Goal: Information Seeking & Learning: Learn about a topic

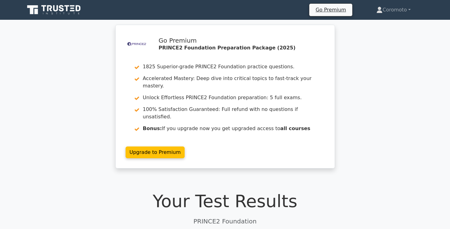
click at [342, 191] on h1 "Your Test Results" at bounding box center [225, 201] width 400 height 21
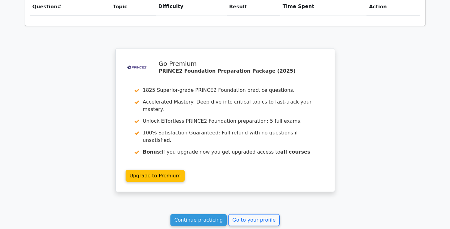
scroll to position [454, 0]
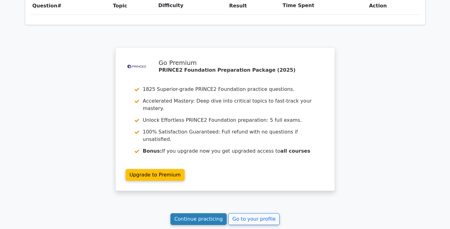
click at [205, 213] on link "Continue practicing" at bounding box center [198, 219] width 57 height 12
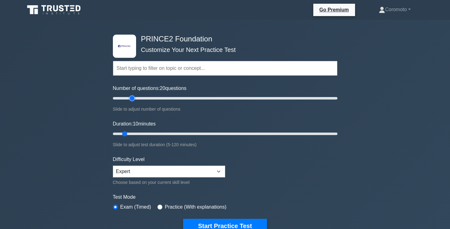
click at [130, 99] on input "Number of questions: 20 questions" at bounding box center [225, 98] width 224 height 7
click at [138, 99] on input "Number of questions: 25 questions" at bounding box center [225, 98] width 224 height 7
click at [148, 99] on input "Number of questions: 35 questions" at bounding box center [225, 98] width 224 height 7
click at [163, 99] on input "Number of questions: 50 questions" at bounding box center [225, 98] width 224 height 7
type input "60"
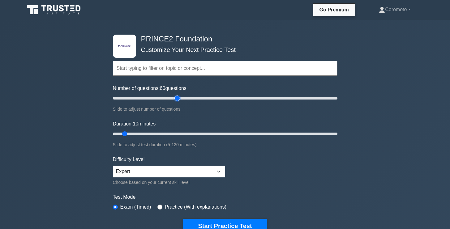
click at [176, 100] on input "Number of questions: 60 questions" at bounding box center [225, 98] width 224 height 7
click at [167, 134] on input "Duration: 35 minutes" at bounding box center [225, 133] width 224 height 7
click at [178, 134] on input "Duration: 40 minutes" at bounding box center [225, 133] width 224 height 7
click at [191, 133] on input "Duration: 40 minutes" at bounding box center [225, 133] width 224 height 7
click at [195, 132] on input "Duration: 45 minutes" at bounding box center [225, 133] width 224 height 7
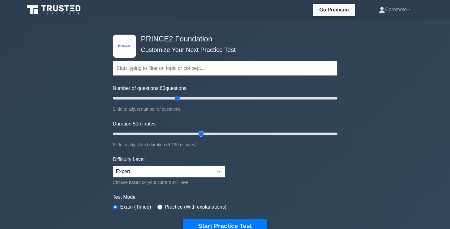
click at [201, 133] on input "Duration: 50 minutes" at bounding box center [225, 133] width 224 height 7
click at [209, 133] on input "Duration: 50 minutes" at bounding box center [225, 133] width 224 height 7
type input "60"
click at [220, 132] on input "Duration: 55 minutes" at bounding box center [225, 133] width 224 height 7
click at [188, 171] on select "Beginner Intermediate Expert" at bounding box center [169, 172] width 112 height 12
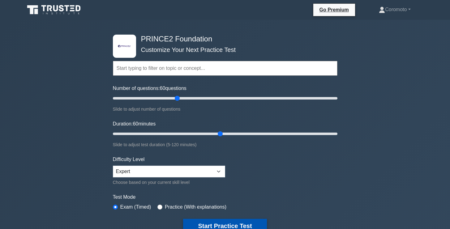
click at [218, 223] on button "Start Practice Test" at bounding box center [224, 226] width 83 height 14
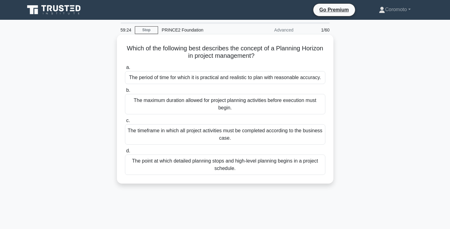
click at [269, 79] on div "The period of time for which it is practical and realistic to plan with reasona…" at bounding box center [225, 77] width 200 height 13
click at [125, 70] on input "a. The period of time for which it is practical and realistic to plan with reas…" at bounding box center [125, 68] width 0 height 4
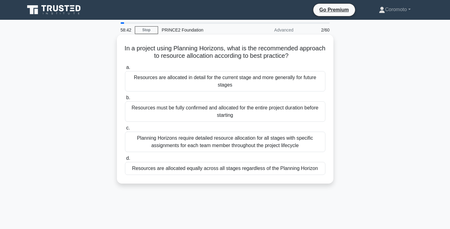
click at [270, 83] on div "Resources are allocated in detail for the current stage and more generally for …" at bounding box center [225, 81] width 200 height 20
click at [125, 70] on input "a. Resources are allocated in detail for the current stage and more generally f…" at bounding box center [125, 68] width 0 height 4
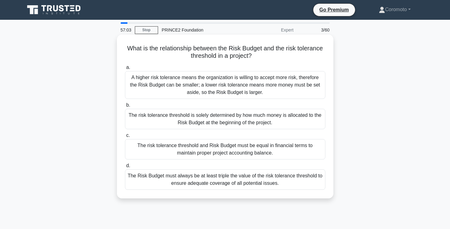
click at [291, 125] on div "The risk tolerance threshold is solely determined by how much money is allocate…" at bounding box center [225, 119] width 200 height 20
click at [125, 107] on input "b. The risk tolerance threshold is solely determined by how much money is alloc…" at bounding box center [125, 105] width 0 height 4
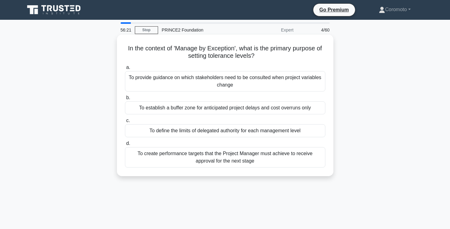
click at [303, 134] on div "To define the limits of delegated authority for each management level" at bounding box center [225, 130] width 200 height 13
click at [125, 123] on input "c. To define the limits of delegated authority for each management level" at bounding box center [125, 121] width 0 height 4
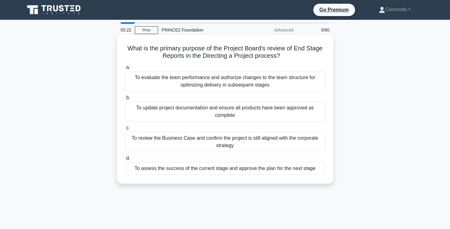
click at [272, 170] on div "To assess the success of the current stage and approve the plan for the next st…" at bounding box center [225, 168] width 200 height 13
click at [125, 160] on input "d. To assess the success of the current stage and approve the plan for the next…" at bounding box center [125, 158] width 0 height 4
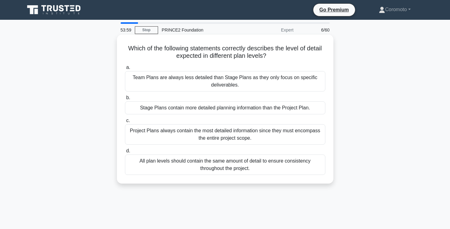
click at [285, 106] on div "Stage Plans contain more detailed planning information than the Project Plan." at bounding box center [225, 107] width 200 height 13
click at [125, 100] on input "b. Stage Plans contain more detailed planning information than the Project Plan." at bounding box center [125, 98] width 0 height 4
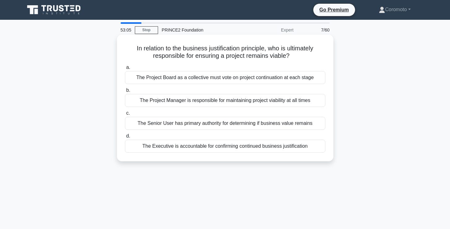
click at [294, 76] on div "The Project Board as a collective must vote on project continuation at each sta…" at bounding box center [225, 77] width 200 height 13
click at [125, 70] on input "a. The Project Board as a collective must vote on project continuation at each …" at bounding box center [125, 68] width 0 height 4
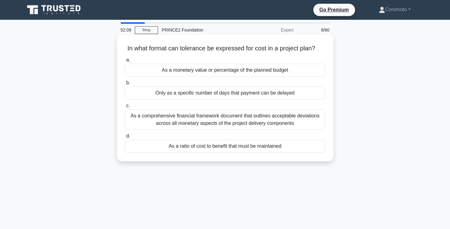
drag, startPoint x: 289, startPoint y: 126, endPoint x: 306, endPoint y: 127, distance: 17.0
click at [305, 127] on div "As a comprehensive financial framework document that outlines acceptable deviat…" at bounding box center [225, 119] width 200 height 20
click at [306, 125] on div "As a comprehensive financial framework document that outlines acceptable deviat…" at bounding box center [225, 119] width 200 height 20
click at [125, 108] on input "c. As a comprehensive financial framework document that outlines acceptable dev…" at bounding box center [125, 106] width 0 height 4
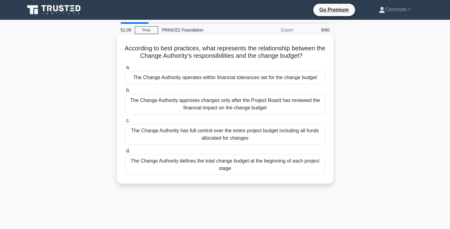
click at [289, 80] on div "The Change Authority operates within financial tolerances set for the change bu…" at bounding box center [225, 77] width 200 height 13
click at [125, 70] on input "a. The Change Authority operates within financial tolerances set for the change…" at bounding box center [125, 68] width 0 height 4
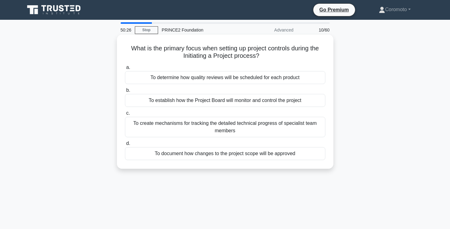
click at [296, 154] on div "To document how changes to the project scope will be approved" at bounding box center [225, 153] width 200 height 13
click at [125, 146] on input "d. To document how changes to the project scope will be approved" at bounding box center [125, 144] width 0 height 4
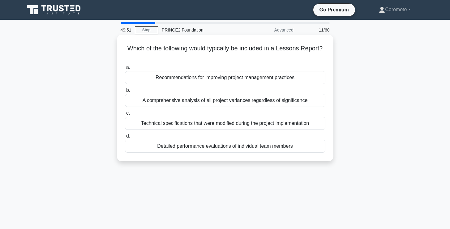
click at [267, 78] on div "Recommendations for improving project management practices" at bounding box center [225, 77] width 200 height 13
click at [125, 70] on input "a. Recommendations for improving project management practices" at bounding box center [125, 68] width 0 height 4
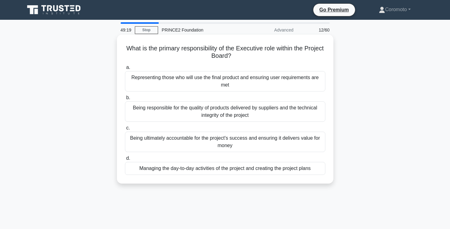
click at [256, 143] on div "Being ultimately accountable for the project's success and ensuring it delivers…" at bounding box center [225, 142] width 200 height 20
click at [125, 130] on input "c. Being ultimately accountable for the project's success and ensuring it deliv…" at bounding box center [125, 128] width 0 height 4
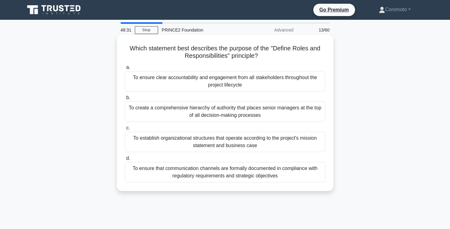
click at [278, 83] on div "To ensure clear accountability and engagement from all stakeholders throughout …" at bounding box center [225, 81] width 200 height 20
click at [125, 70] on input "a. To ensure clear accountability and engagement from all stakeholders througho…" at bounding box center [125, 68] width 0 height 4
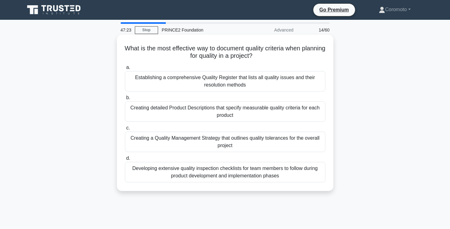
click at [252, 116] on div "Creating detailed Product Descriptions that specify measurable quality criteria…" at bounding box center [225, 111] width 200 height 20
click at [125, 100] on input "b. Creating detailed Product Descriptions that specify measurable quality crite…" at bounding box center [125, 98] width 0 height 4
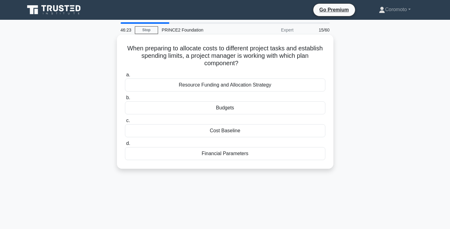
click at [242, 130] on div "Cost Baseline" at bounding box center [225, 130] width 200 height 13
click at [125, 123] on input "c. Cost Baseline" at bounding box center [125, 121] width 0 height 4
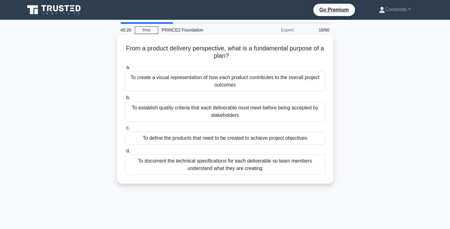
click at [311, 84] on div "To create a visual representation of how each product contributes to the overal…" at bounding box center [225, 81] width 200 height 20
click at [125, 70] on input "a. To create a visual representation of how each product contributes to the ove…" at bounding box center [125, 68] width 0 height 4
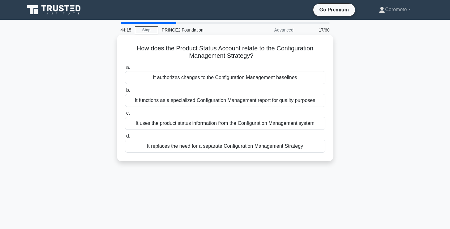
click at [292, 101] on div "It functions as a specialized Configuration Management report for quality purpo…" at bounding box center [225, 100] width 200 height 13
click at [125, 92] on input "b. It functions as a specialized Configuration Management report for quality pu…" at bounding box center [125, 90] width 0 height 4
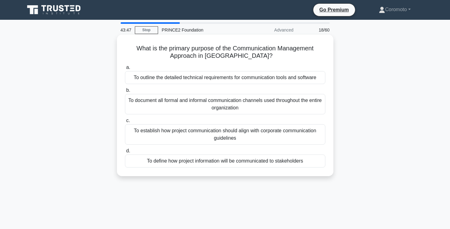
click at [309, 158] on div "To define how project information will be communicated to stakeholders" at bounding box center [225, 160] width 200 height 13
click at [125, 153] on input "d. To define how project information will be communicated to stakeholders" at bounding box center [125, 151] width 0 height 4
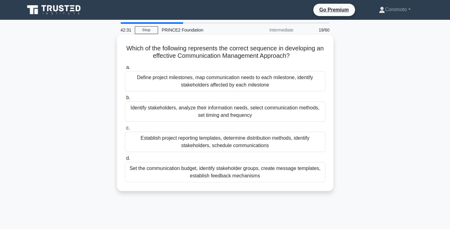
click at [297, 83] on div "Define project milestones, map communication needs to each milestone, identify …" at bounding box center [225, 81] width 200 height 20
click at [125, 70] on input "a. Define project milestones, map communication needs to each milestone, identi…" at bounding box center [125, 68] width 0 height 4
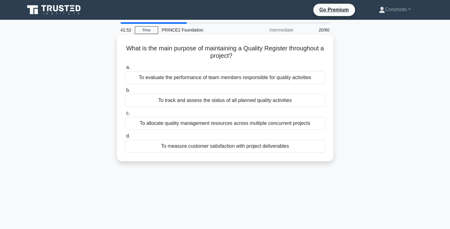
click at [311, 100] on div "To track and assess the status of all planned quality activities" at bounding box center [225, 100] width 200 height 13
click at [125, 92] on input "b. To track and assess the status of all planned quality activities" at bounding box center [125, 90] width 0 height 4
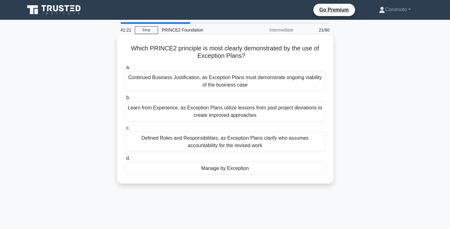
click at [263, 172] on div "Manage by Exception" at bounding box center [225, 168] width 200 height 13
click at [125, 160] on input "d. Manage by Exception" at bounding box center [125, 158] width 0 height 4
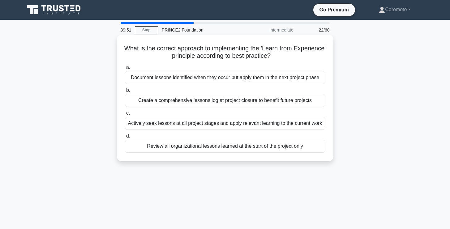
click at [294, 123] on div "Actively seek lessons at all project stages and apply relevant learning to the …" at bounding box center [225, 123] width 200 height 13
click at [125, 115] on input "c. Actively seek lessons at all project stages and apply relevant learning to t…" at bounding box center [125, 113] width 0 height 4
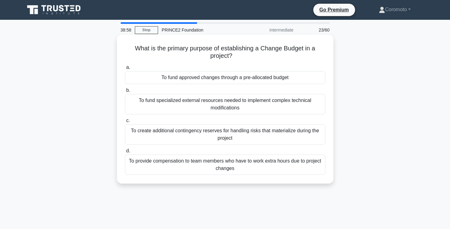
click at [288, 83] on div "To fund approved changes through a pre-allocated budget" at bounding box center [225, 77] width 200 height 13
click at [125, 70] on input "a. To fund approved changes through a pre-allocated budget" at bounding box center [125, 68] width 0 height 4
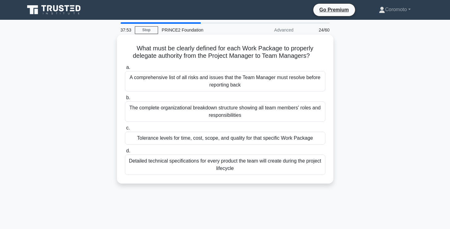
click at [262, 140] on div "Tolerance levels for time, cost, scope, and quality for that specific Work Pack…" at bounding box center [225, 138] width 200 height 13
click at [125, 130] on input "c. Tolerance levels for time, cost, scope, and quality for that specific Work P…" at bounding box center [125, 128] width 0 height 4
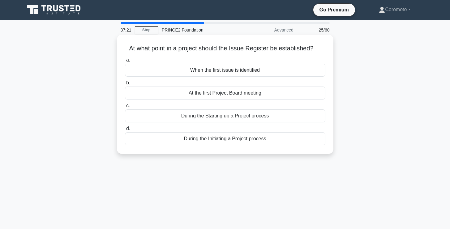
click at [278, 141] on div "During the Initiating a Project process" at bounding box center [225, 138] width 200 height 13
click at [125, 131] on input "d. During the Initiating a Project process" at bounding box center [125, 129] width 0 height 4
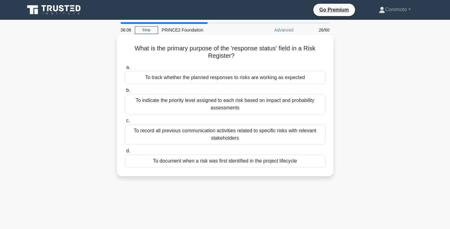
click at [293, 78] on div "To track whether the planned responses to risks are working as expected" at bounding box center [225, 77] width 200 height 13
click at [125, 70] on input "a. To track whether the planned responses to risks are working as expected" at bounding box center [125, 68] width 0 height 4
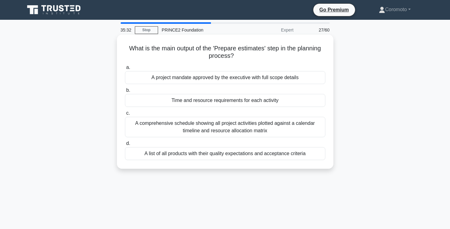
click at [292, 103] on div "Time and resource requirements for each activity" at bounding box center [225, 100] width 200 height 13
click at [125, 92] on input "b. Time and resource requirements for each activity" at bounding box center [125, 90] width 0 height 4
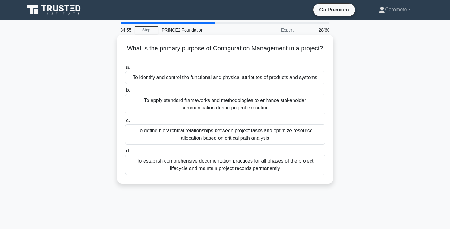
click at [298, 80] on div "To identify and control the functional and physical attributes of products and …" at bounding box center [225, 77] width 200 height 13
click at [125, 70] on input "a. To identify and control the functional and physical attributes of products a…" at bounding box center [125, 68] width 0 height 4
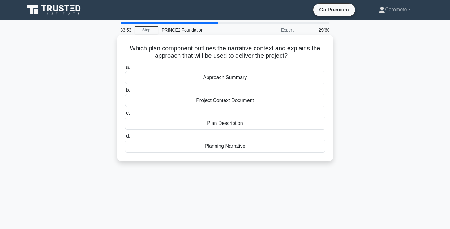
click at [277, 100] on div "Project Context Document" at bounding box center [225, 100] width 200 height 13
click at [125, 92] on input "b. Project Context Document" at bounding box center [125, 90] width 0 height 4
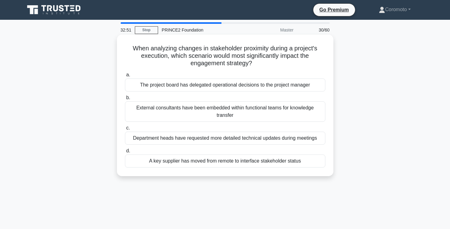
click at [285, 160] on div "A key supplier has moved from remote to interface stakeholder status" at bounding box center [225, 160] width 200 height 13
click at [125, 153] on input "d. A key supplier has moved from remote to interface stakeholder status" at bounding box center [125, 151] width 0 height 4
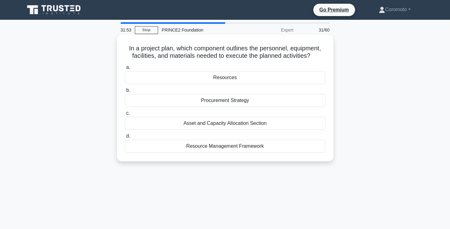
click at [291, 78] on div "Resources" at bounding box center [225, 77] width 200 height 13
click at [125, 70] on input "a. Resources" at bounding box center [125, 68] width 0 height 4
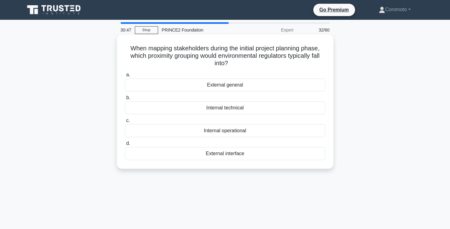
click at [282, 158] on div "External interface" at bounding box center [225, 153] width 200 height 13
click at [125, 146] on input "d. External interface" at bounding box center [125, 144] width 0 height 4
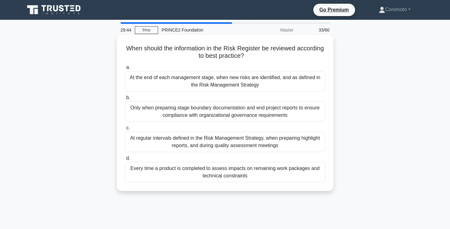
click at [296, 145] on div "At regular intervals defined in the Risk Management Strategy, when preparing hi…" at bounding box center [225, 142] width 200 height 20
click at [125, 130] on input "c. At regular intervals defined in the Risk Management Strategy, when preparing…" at bounding box center [125, 128] width 0 height 4
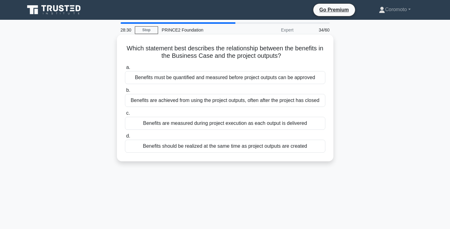
click at [265, 104] on div "Benefits are achieved from using the project outputs, often after the project h…" at bounding box center [225, 100] width 200 height 13
click at [125, 92] on input "b. Benefits are achieved from using the project outputs, often after the projec…" at bounding box center [125, 90] width 0 height 4
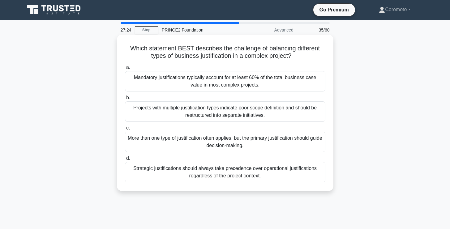
click at [221, 175] on div "Strategic justifications should always take precedence over operational justifi…" at bounding box center [225, 172] width 200 height 20
click at [125, 160] on input "d. Strategic justifications should always take precedence over operational just…" at bounding box center [125, 158] width 0 height 4
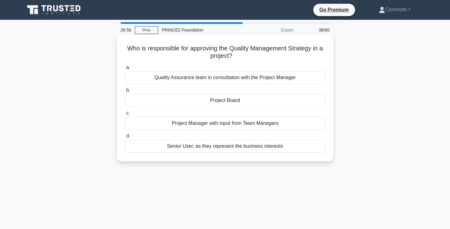
click at [228, 103] on div "Project Board" at bounding box center [225, 100] width 200 height 13
click at [125, 92] on input "b. Project Board" at bounding box center [125, 90] width 0 height 4
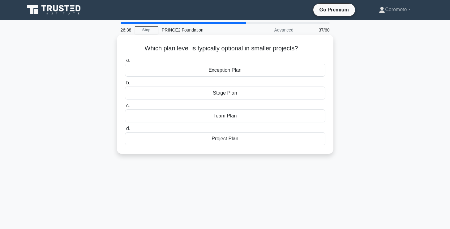
click at [235, 116] on div "Team Plan" at bounding box center [225, 115] width 200 height 13
click at [125, 108] on input "c. Team Plan" at bounding box center [125, 106] width 0 height 4
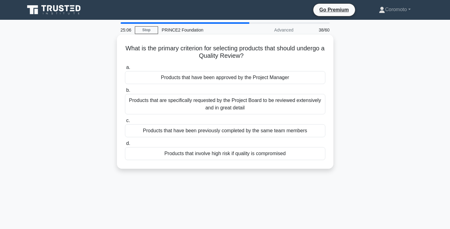
click at [262, 79] on div "Products that have been approved by the Project Manager" at bounding box center [225, 77] width 200 height 13
click at [125, 70] on input "a. Products that have been approved by the Project Manager" at bounding box center [125, 68] width 0 height 4
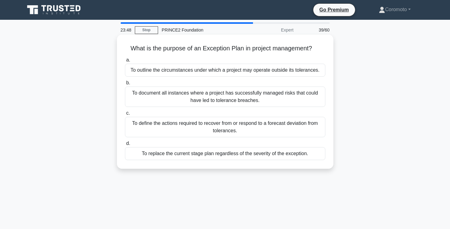
click at [265, 126] on div "To define the actions required to recover from or respond to a forecast deviati…" at bounding box center [225, 127] width 200 height 20
click at [125, 115] on input "c. To define the actions required to recover from or respond to a forecast devi…" at bounding box center [125, 113] width 0 height 4
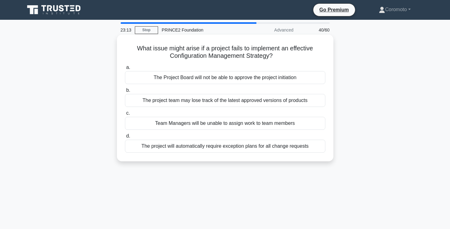
click at [277, 104] on div "The project team may lose track of the latest approved versions of products" at bounding box center [225, 100] width 200 height 13
click at [125, 92] on input "b. The project team may lose track of the latest approved versions of products" at bounding box center [125, 90] width 0 height 4
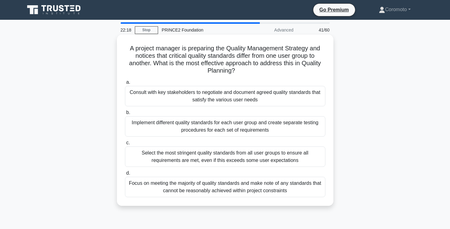
click at [283, 96] on div "Consult with key stakeholders to negotiate and document agreed quality standard…" at bounding box center [225, 96] width 200 height 20
click at [125, 84] on input "a. Consult with key stakeholders to negotiate and document agreed quality stand…" at bounding box center [125, 82] width 0 height 4
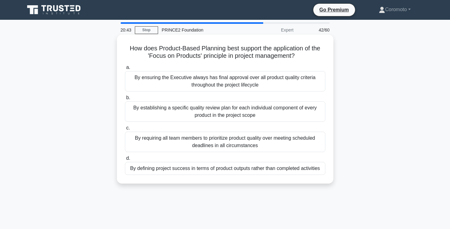
click at [302, 170] on div "By defining project success in terms of product outputs rather than completed a…" at bounding box center [225, 168] width 200 height 13
click at [125, 160] on input "d. By defining project success in terms of product outputs rather than complete…" at bounding box center [125, 158] width 0 height 4
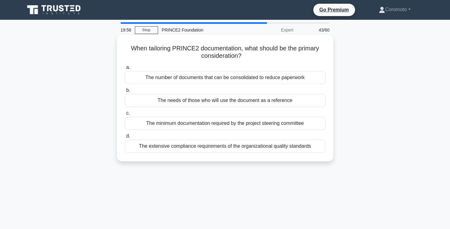
click at [299, 98] on div "The needs of those who will use the document as a reference" at bounding box center [225, 100] width 200 height 13
click at [125, 92] on input "b. The needs of those who will use the document as a reference" at bounding box center [125, 90] width 0 height 4
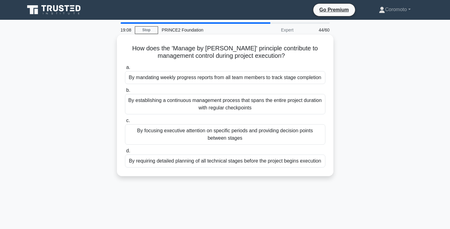
click at [257, 140] on div "By focusing executive attention on specific periods and providing decision poin…" at bounding box center [225, 134] width 200 height 20
click at [125, 123] on input "c. By focusing executive attention on specific periods and providing decision p…" at bounding box center [125, 121] width 0 height 4
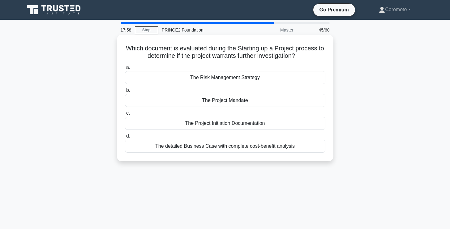
click at [287, 101] on div "The Project Mandate" at bounding box center [225, 100] width 200 height 13
click at [125, 92] on input "b. The Project Mandate" at bounding box center [125, 90] width 0 height 4
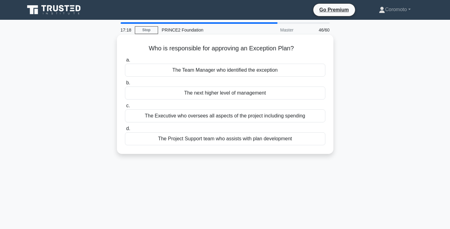
click at [288, 95] on div "The next higher level of management" at bounding box center [225, 93] width 200 height 13
click at [125, 85] on input "b. The next higher level of management" at bounding box center [125, 83] width 0 height 4
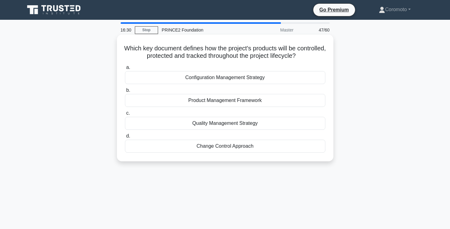
click at [294, 79] on div "Configuration Management Strategy" at bounding box center [225, 77] width 200 height 13
click at [125, 70] on input "a. Configuration Management Strategy" at bounding box center [125, 68] width 0 height 4
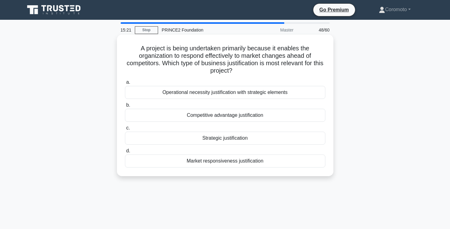
click at [262, 117] on div "Competitive advantage justification" at bounding box center [225, 115] width 200 height 13
click at [125, 107] on input "b. Competitive advantage justification" at bounding box center [125, 105] width 0 height 4
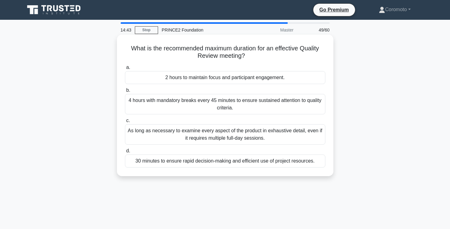
click at [280, 133] on div "As long as necessary to examine every aspect of the product in exhaustive detai…" at bounding box center [225, 134] width 200 height 20
click at [125, 123] on input "c. As long as necessary to examine every aspect of the product in exhaustive de…" at bounding box center [125, 121] width 0 height 4
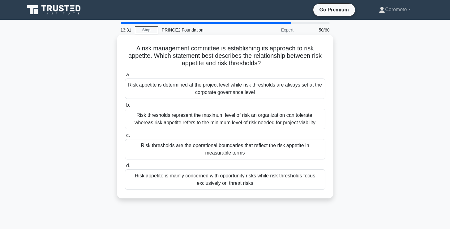
click at [260, 151] on div "Risk thresholds are the operational boundaries that reflect the risk appetite i…" at bounding box center [225, 149] width 200 height 20
click at [125, 138] on input "c. Risk thresholds are the operational boundaries that reflect the risk appetit…" at bounding box center [125, 135] width 0 height 4
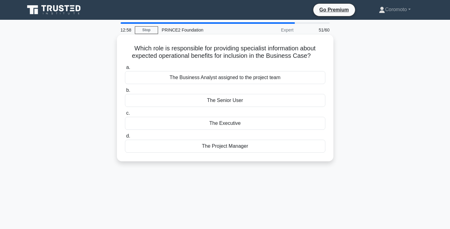
click at [259, 101] on div "The Senior User" at bounding box center [225, 100] width 200 height 13
click at [125, 92] on input "b. The Senior User" at bounding box center [125, 90] width 0 height 4
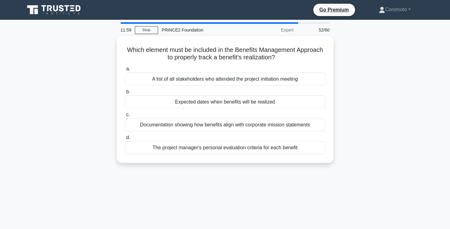
click at [259, 101] on div "Expected dates when benefits will be realized" at bounding box center [225, 101] width 200 height 13
click at [125, 94] on input "b. Expected dates when benefits will be realized" at bounding box center [125, 92] width 0 height 4
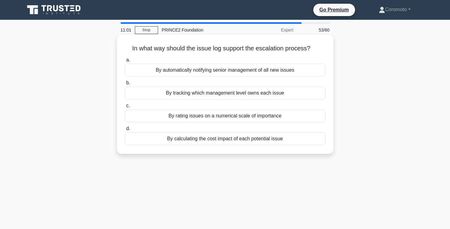
click at [300, 140] on div "By calculating the cost impact of each potential issue" at bounding box center [225, 138] width 200 height 13
click at [125, 131] on input "d. By calculating the cost impact of each potential issue" at bounding box center [125, 129] width 0 height 4
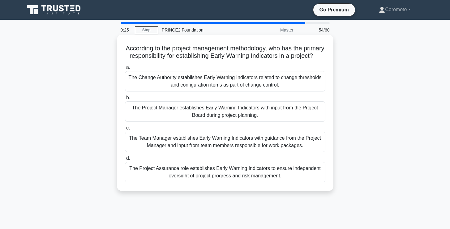
click at [274, 169] on div "The Project Assurance role establishes Early Warning Indicators to ensure indep…" at bounding box center [225, 172] width 200 height 20
click at [125, 160] on input "d. The Project Assurance role establishes Early Warning Indicators to ensure in…" at bounding box center [125, 158] width 0 height 4
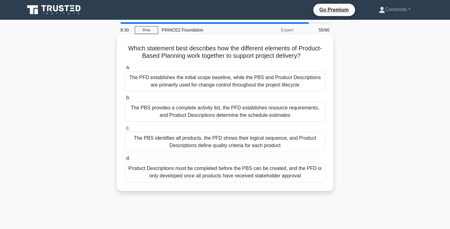
click at [284, 144] on div "The PBS identifies all products, the PFD shows their logical sequence, and Prod…" at bounding box center [225, 142] width 200 height 20
click at [125, 130] on input "c. The PBS identifies all products, the PFD shows their logical sequence, and P…" at bounding box center [125, 128] width 0 height 4
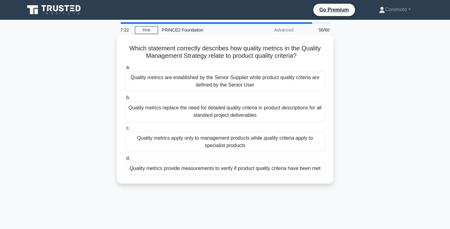
click at [286, 169] on div "Quality metrics provide measurements to verify if product quality criteria have…" at bounding box center [225, 168] width 200 height 13
click at [125, 160] on input "d. Quality metrics provide measurements to verify if product quality criteria h…" at bounding box center [125, 158] width 0 height 4
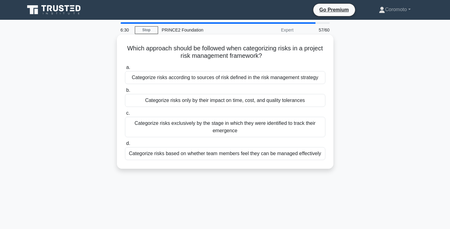
click at [295, 78] on div "Categorize risks according to sources of risk defined in the risk management st…" at bounding box center [225, 77] width 200 height 13
click at [125, 70] on input "a. Categorize risks according to sources of risk defined in the risk management…" at bounding box center [125, 68] width 0 height 4
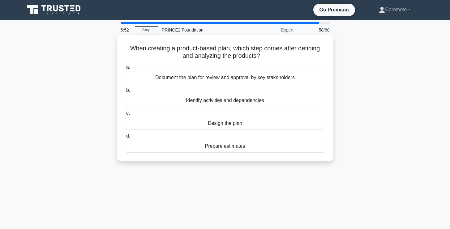
click at [243, 148] on div "Prepare estimates" at bounding box center [225, 146] width 200 height 13
click at [125, 138] on input "d. Prepare estimates" at bounding box center [125, 136] width 0 height 4
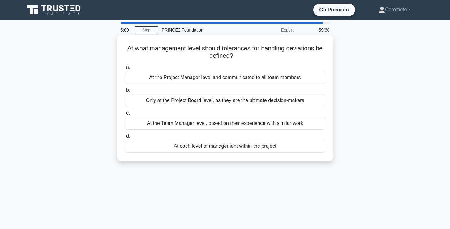
click at [255, 149] on div "At each level of management within the project" at bounding box center [225, 146] width 200 height 13
click at [125, 138] on input "d. At each level of management within the project" at bounding box center [125, 136] width 0 height 4
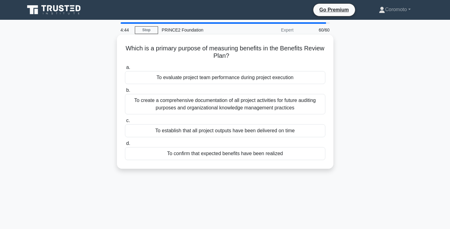
click at [298, 156] on div "To confirm that expected benefits have been realized" at bounding box center [225, 153] width 200 height 13
click at [125, 146] on input "d. To confirm that expected benefits have been realized" at bounding box center [125, 144] width 0 height 4
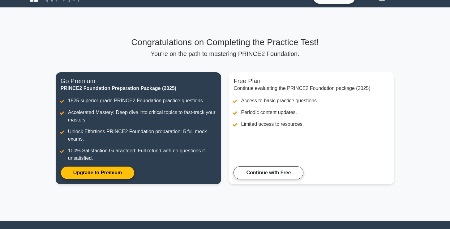
scroll to position [10, 0]
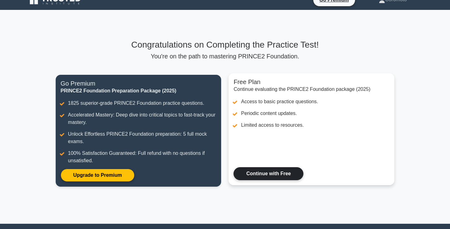
click at [286, 180] on link "Continue with Free" at bounding box center [268, 173] width 70 height 13
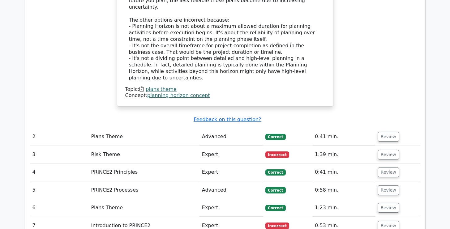
scroll to position [744, 0]
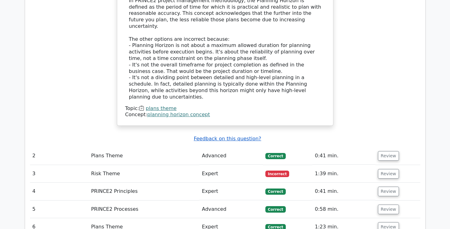
click at [246, 136] on u "Feedback on this question?" at bounding box center [226, 139] width 67 height 6
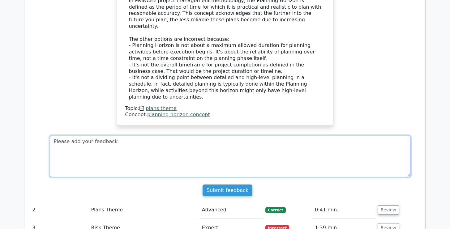
click at [400, 136] on textarea at bounding box center [230, 156] width 360 height 41
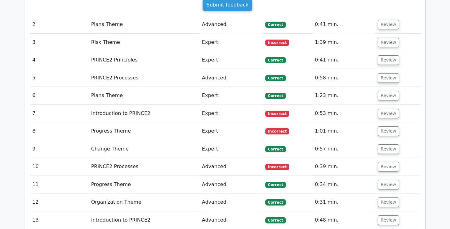
scroll to position [922, 0]
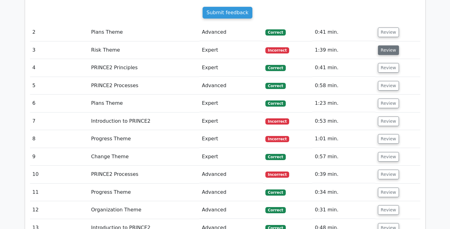
click at [389, 45] on button "Review" at bounding box center [388, 50] width 21 height 10
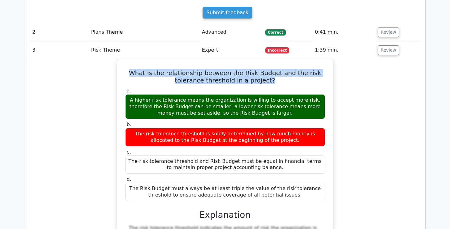
drag, startPoint x: 261, startPoint y: 55, endPoint x: 114, endPoint y: 41, distance: 148.0
click at [114, 59] on div "What is the relationship between the Risk Budget and the risk tolerance thresho…" at bounding box center [225, 193] width 390 height 268
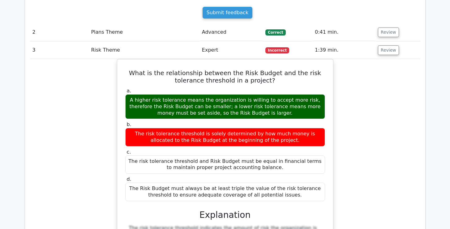
click at [384, 127] on div "What is the relationship between the Risk Budget and the risk tolerance thresho…" at bounding box center [225, 193] width 390 height 268
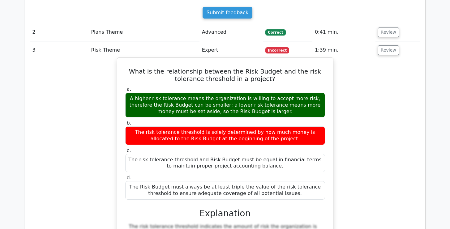
drag, startPoint x: 127, startPoint y: 42, endPoint x: 255, endPoint y: 169, distance: 180.5
click at [255, 169] on div "What is the relationship between the Risk Budget and the risk tolerance thresho…" at bounding box center [225, 187] width 211 height 255
copy div "What is the relationship between the Risk Budget and the risk tolerance thresho…"
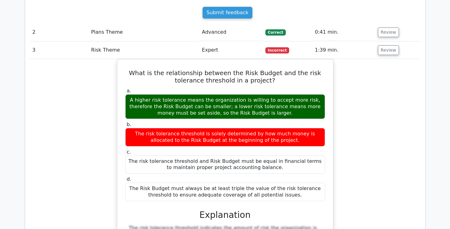
click at [184, 41] on td "Risk Theme" at bounding box center [143, 50] width 111 height 18
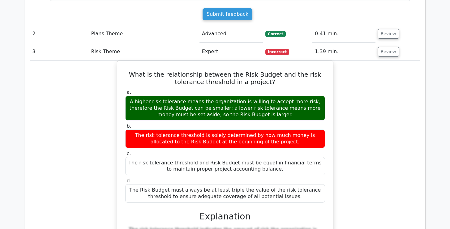
scroll to position [1145, 0]
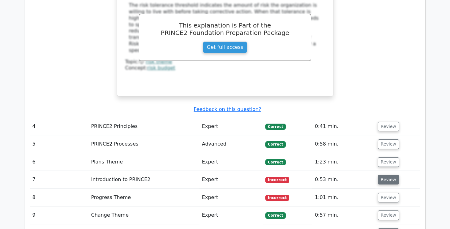
click at [388, 175] on button "Review" at bounding box center [388, 180] width 21 height 10
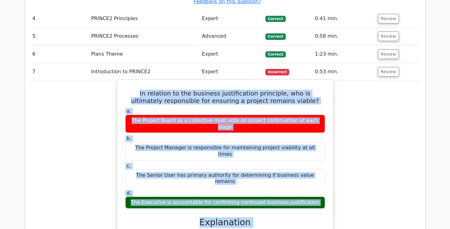
scroll to position [1267, 0]
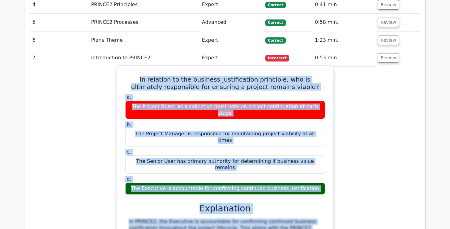
drag, startPoint x: 134, startPoint y: 172, endPoint x: 323, endPoint y: 140, distance: 191.2
click at [323, 140] on div "In relation to the business justification principle, who is ultimately responsi…" at bounding box center [225, 219] width 211 height 302
copy div "In relation to the business justification principle, who is ultimately responsi…"
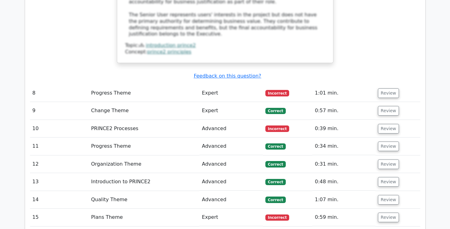
scroll to position [1555, 0]
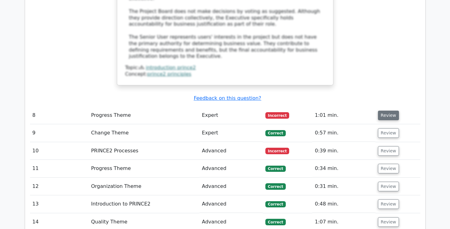
click at [385, 111] on button "Review" at bounding box center [388, 116] width 21 height 10
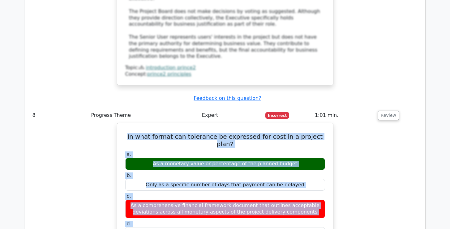
drag, startPoint x: 130, startPoint y: 77, endPoint x: 160, endPoint y: 177, distance: 104.8
copy div "In what format can tolerance be expressed for cost in a project plan? a. As a m…"
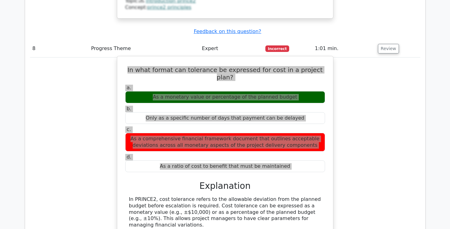
scroll to position [1685, 0]
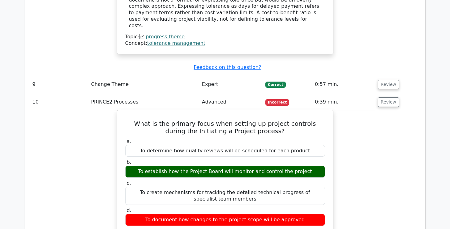
scroll to position [1858, 0]
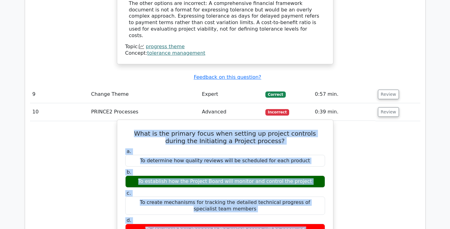
drag, startPoint x: 129, startPoint y: 52, endPoint x: 325, endPoint y: 161, distance: 224.5
copy div "What is the primary focus when setting up project controls during the Initiatin…"
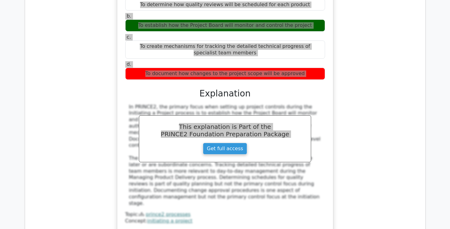
scroll to position [2080, 0]
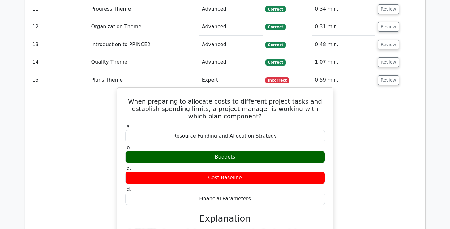
scroll to position [2206, 0]
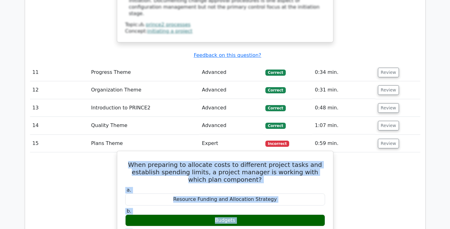
drag, startPoint x: 125, startPoint y: 72, endPoint x: 133, endPoint y: 167, distance: 95.6
copy div "When preparing to allocate costs to different project tasks and establish spend…"
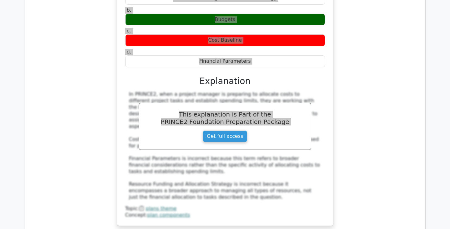
scroll to position [2473, 0]
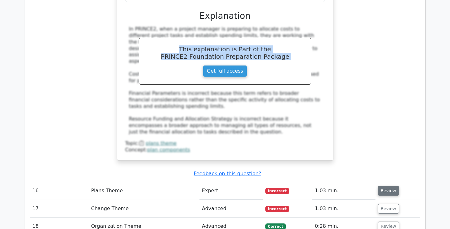
click at [384, 186] on button "Review" at bounding box center [388, 191] width 21 height 10
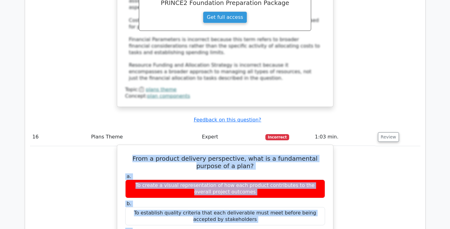
scroll to position [2532, 0]
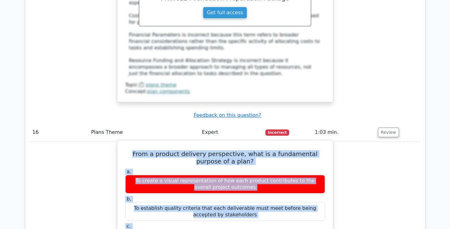
drag, startPoint x: 125, startPoint y: 112, endPoint x: 303, endPoint y: 178, distance: 190.7
copy div "From a product delivery perspective, what is a fundamental purpose of a plan? a…"
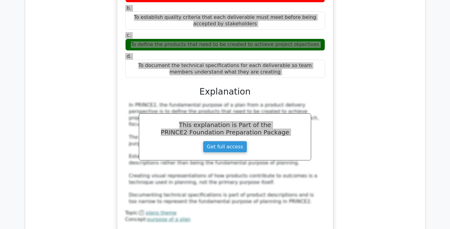
scroll to position [2728, 0]
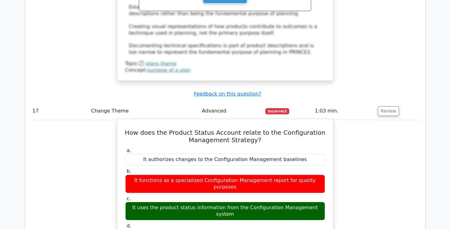
scroll to position [2862, 0]
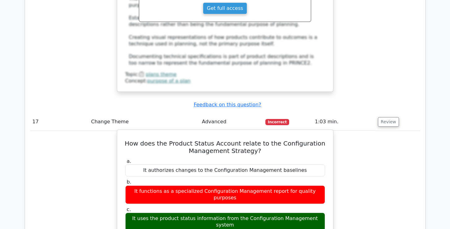
click at [136, 140] on h5 "How does the Product Status Account relate to the Configuration Management Stra…" at bounding box center [225, 147] width 201 height 15
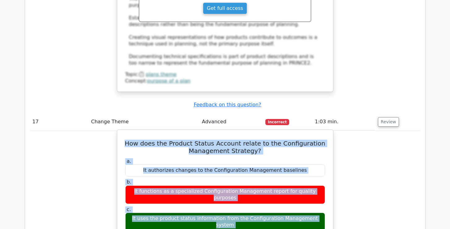
drag, startPoint x: 136, startPoint y: 37, endPoint x: 151, endPoint y: 149, distance: 112.9
copy div "How does the Product Status Account relate to the Configuration Management Stra…"
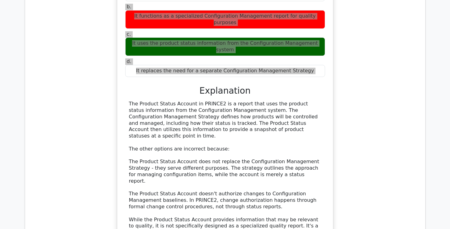
scroll to position [3061, 0]
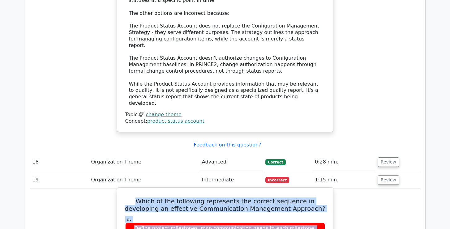
scroll to position [3181, 0]
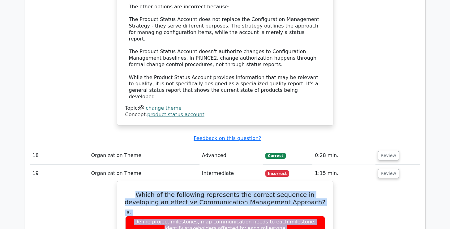
drag, startPoint x: 124, startPoint y: 108, endPoint x: 213, endPoint y: 187, distance: 118.9
copy div "Which of the following represents the correct sequence in developing an effecti…"
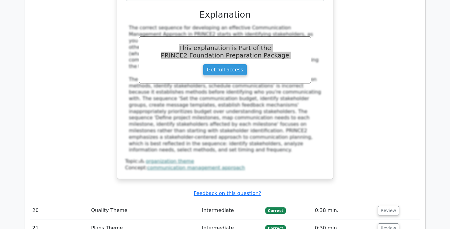
scroll to position [3563, 0]
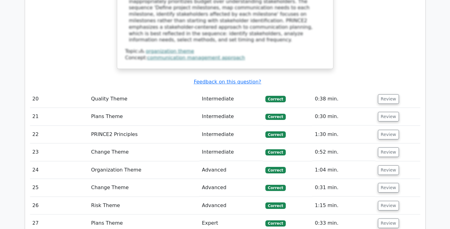
scroll to position [3629, 0]
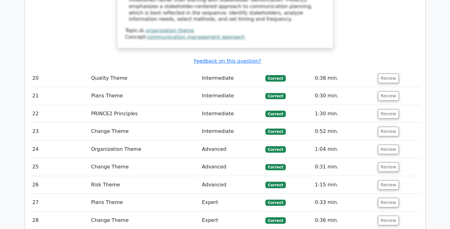
drag, startPoint x: 128, startPoint y: 108, endPoint x: 159, endPoint y: 211, distance: 107.1
copy div "Which plan component outlines the narrative context and explains the approach t…"
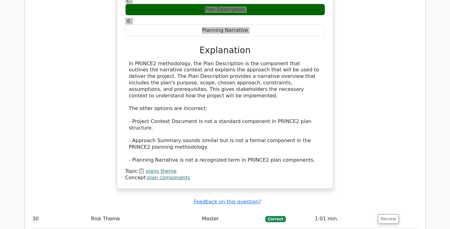
scroll to position [3957, 0]
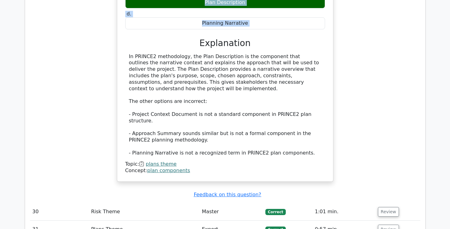
drag, startPoint x: 128, startPoint y: 110, endPoint x: 132, endPoint y: 115, distance: 6.3
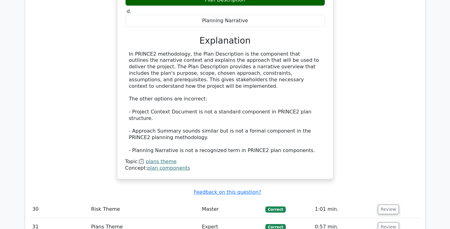
drag, startPoint x: 129, startPoint y: 111, endPoint x: 327, endPoint y: 204, distance: 218.5
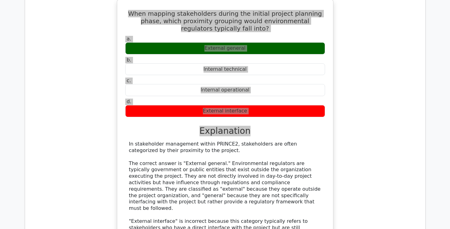
scroll to position [4221, 0]
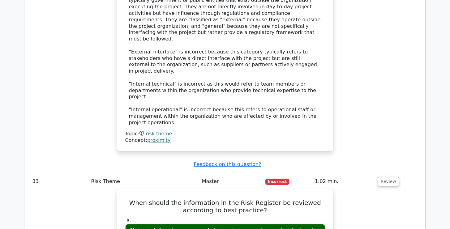
scroll to position [4386, 0]
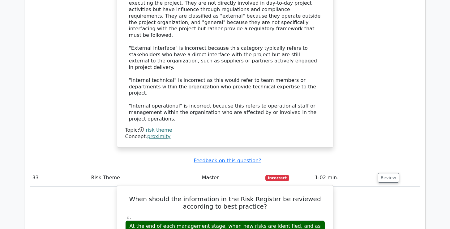
click at [128, 195] on h5 "When should the information in the Risk Register be reviewed according to best …" at bounding box center [225, 202] width 201 height 15
drag, startPoint x: 127, startPoint y: 21, endPoint x: 238, endPoint y: 143, distance: 164.7
copy div "When should the information in the Risk Register be reviewed according to best …"
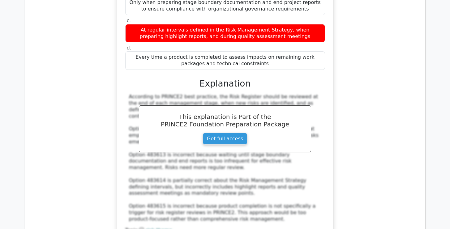
scroll to position [4647, 0]
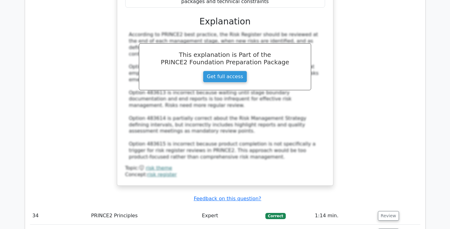
scroll to position [4707, 0]
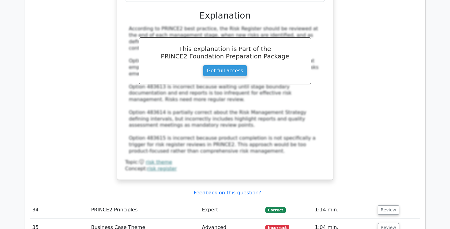
drag, startPoint x: 130, startPoint y: 131, endPoint x: 178, endPoint y: 198, distance: 83.1
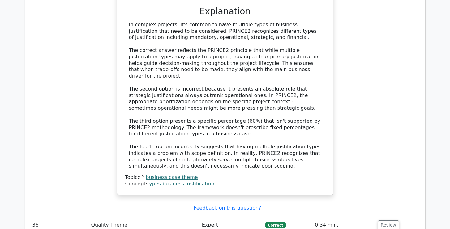
scroll to position [5074, 0]
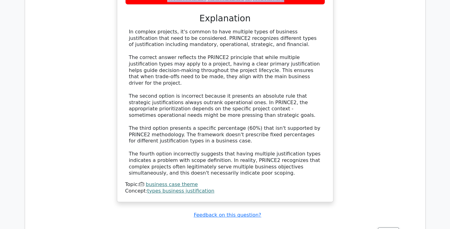
drag, startPoint x: 128, startPoint y: 106, endPoint x: 155, endPoint y: 215, distance: 112.6
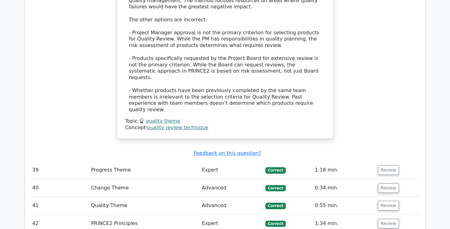
scroll to position [5544, 0]
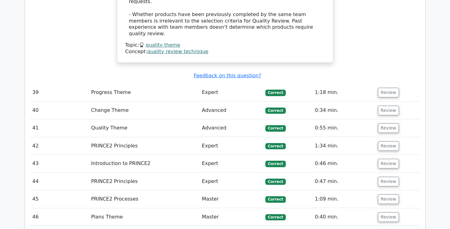
scroll to position [5608, 0]
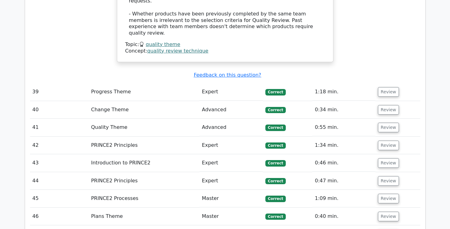
drag, startPoint x: 139, startPoint y: 142, endPoint x: 289, endPoint y: 188, distance: 156.8
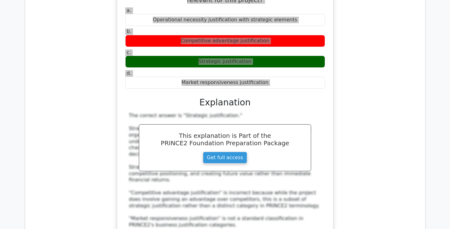
scroll to position [5947, 0]
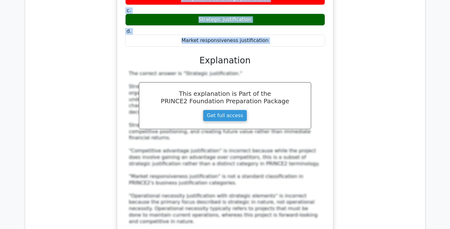
drag, startPoint x: 131, startPoint y: 86, endPoint x: 322, endPoint y: 192, distance: 218.0
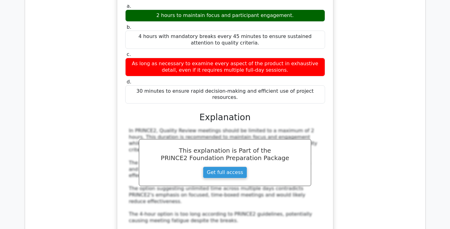
scroll to position [6272, 0]
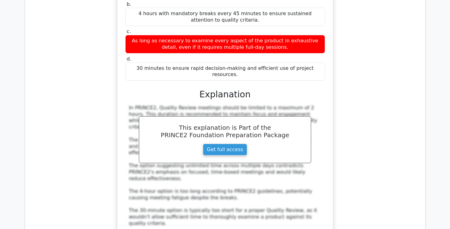
scroll to position [6314, 0]
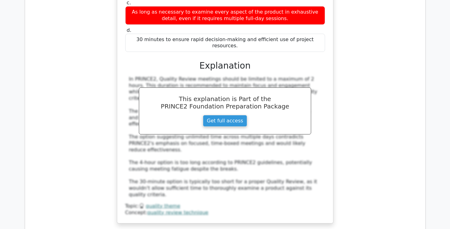
drag, startPoint x: 133, startPoint y: 129, endPoint x: 164, endPoint y: 182, distance: 61.5
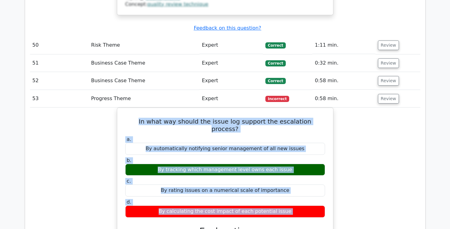
scroll to position [6588, 0]
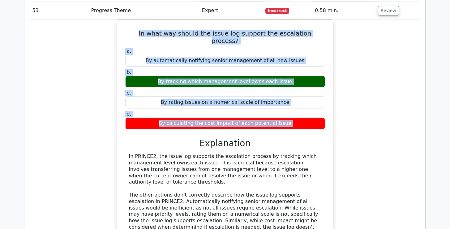
scroll to position [6593, 0]
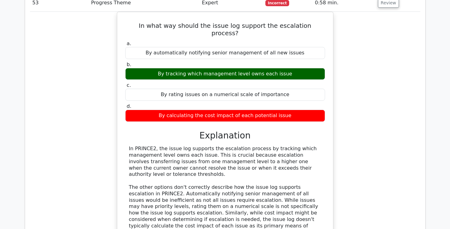
scroll to position [6662, 0]
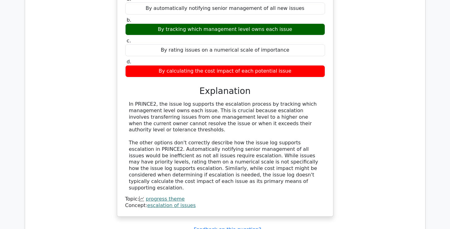
drag, startPoint x: 135, startPoint y: 82, endPoint x: 328, endPoint y: 142, distance: 202.0
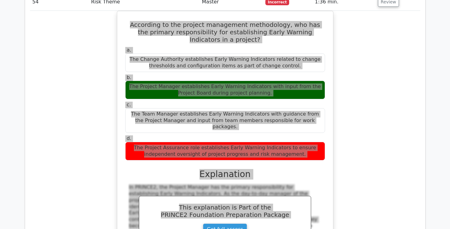
scroll to position [6922, 0]
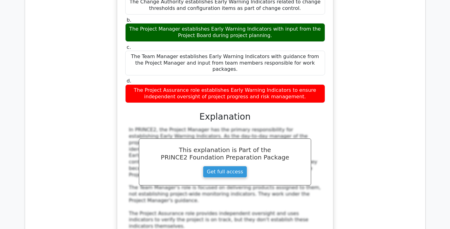
scroll to position [6975, 0]
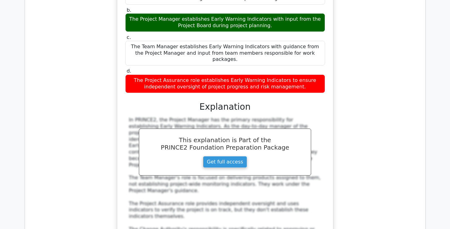
drag, startPoint x: 129, startPoint y: 147, endPoint x: 200, endPoint y: 196, distance: 86.6
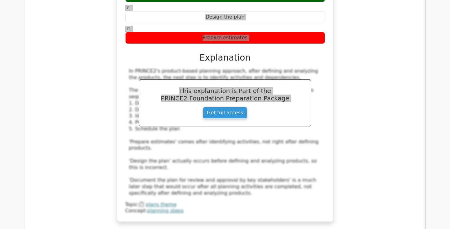
scroll to position [7456, 0]
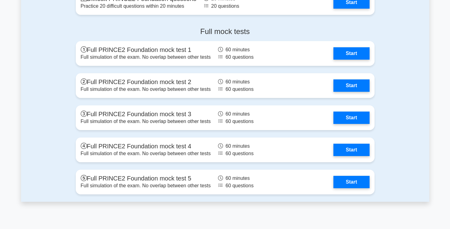
scroll to position [1058, 0]
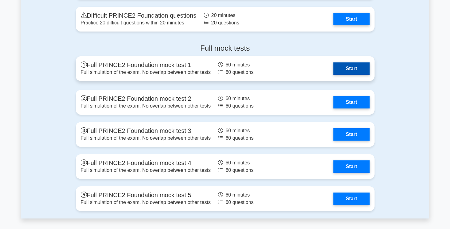
click at [352, 68] on link "Start" at bounding box center [351, 68] width 36 height 12
